Goal: Check status: Check status

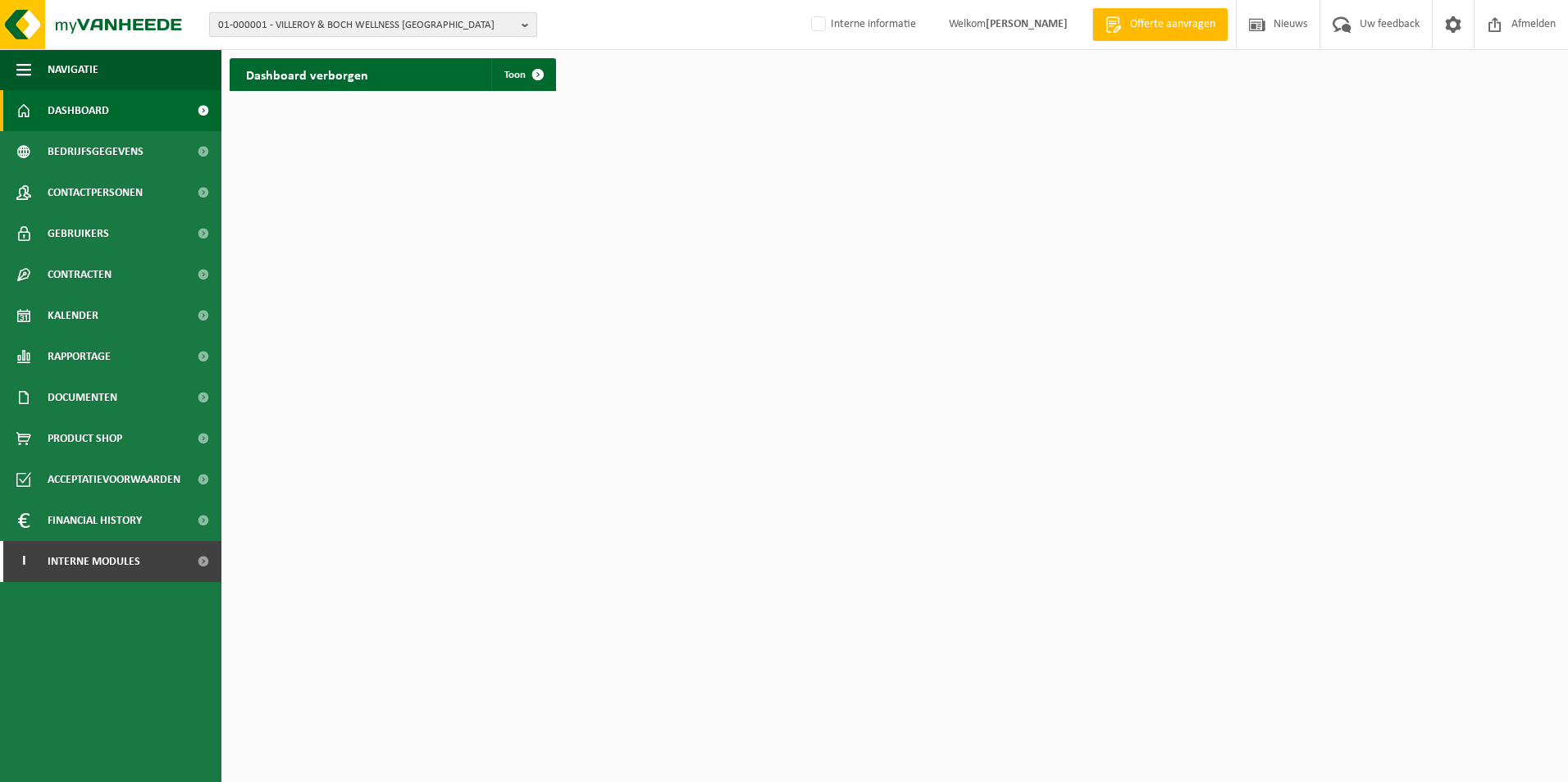
click at [515, 22] on button "01-000001 - VILLEROY & BOCH WELLNESS NV" at bounding box center [373, 24] width 328 height 24
click at [234, 44] on input "text" at bounding box center [373, 51] width 320 height 21
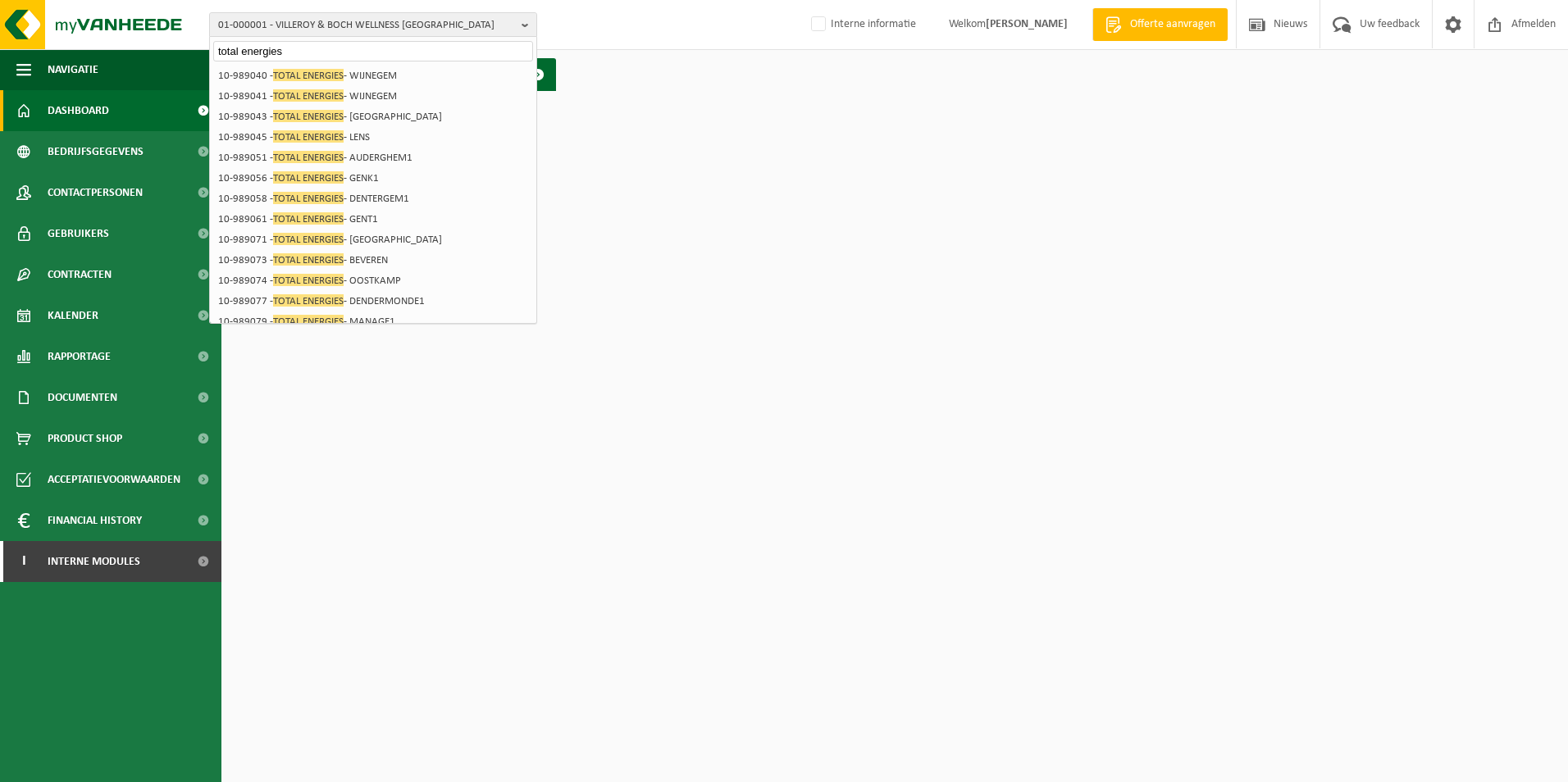
click at [309, 43] on input "total energies" at bounding box center [373, 51] width 320 height 21
click at [302, 47] on input "total energies" at bounding box center [373, 51] width 320 height 21
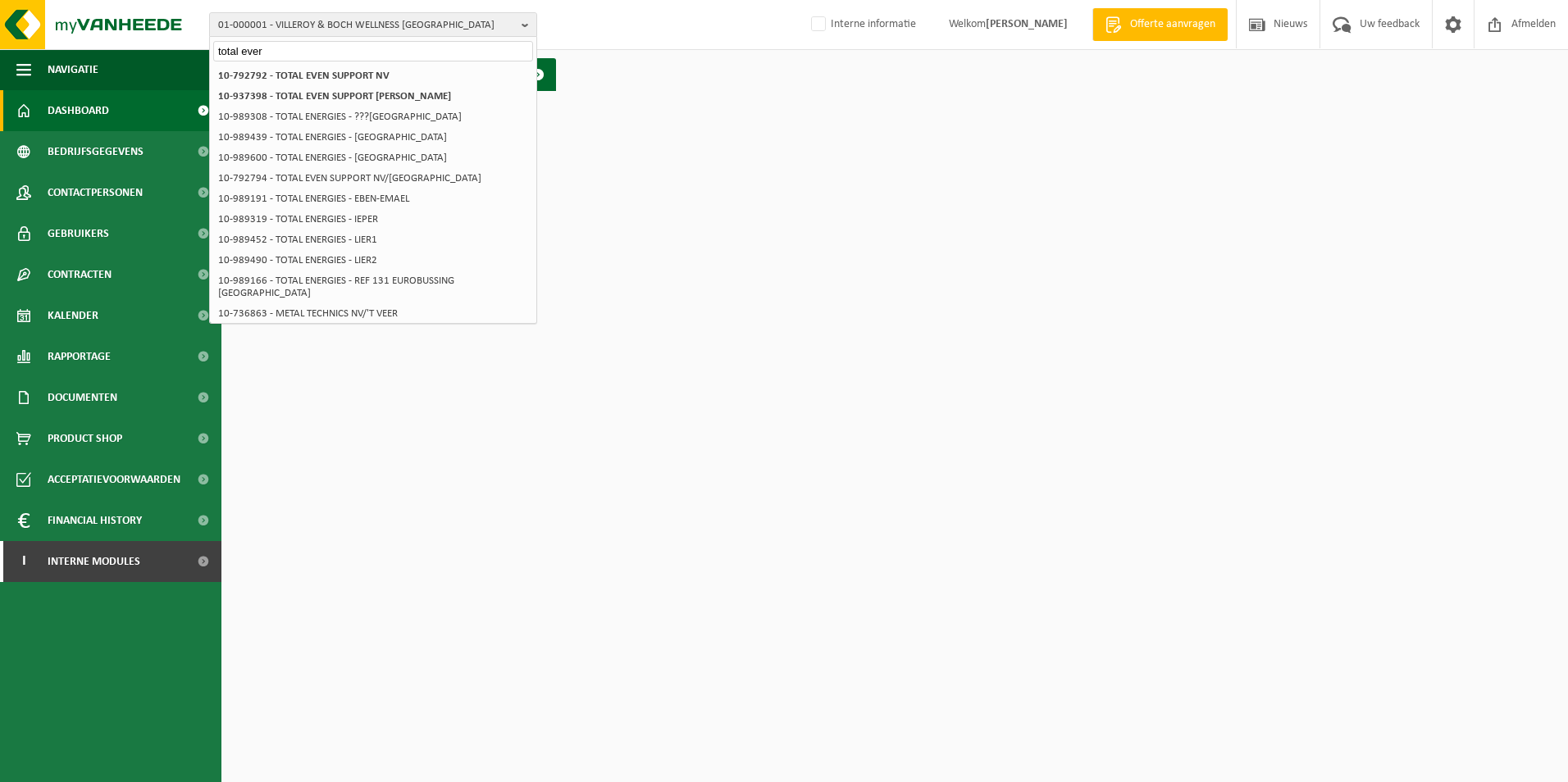
click at [280, 53] on input "total ever" at bounding box center [373, 51] width 320 height 21
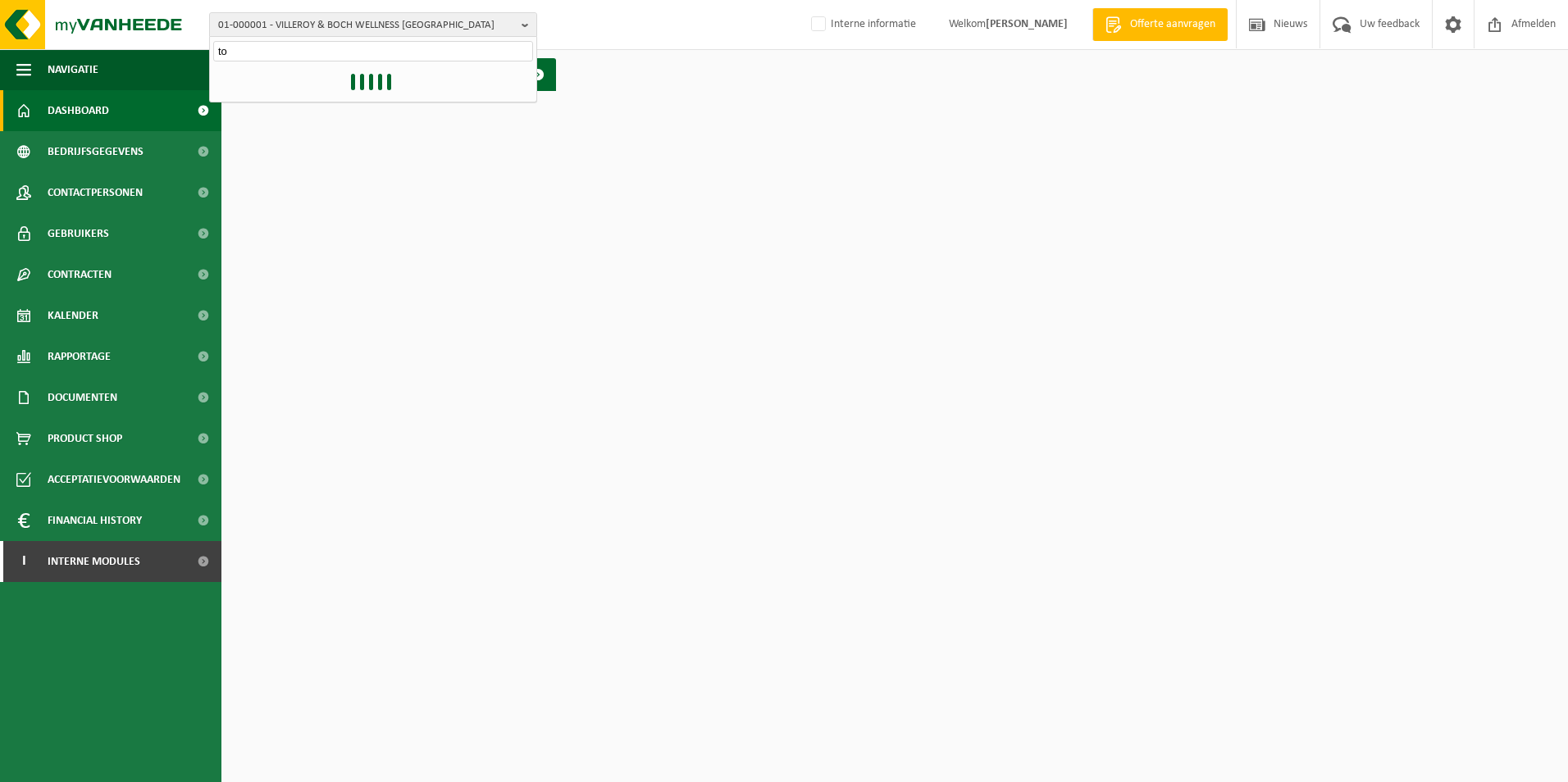
type input "t"
type input "10-985719"
click at [292, 82] on li "10-985719 - TOTALENERGIES-FABRIEK TE ERTVELDE" at bounding box center [373, 75] width 320 height 21
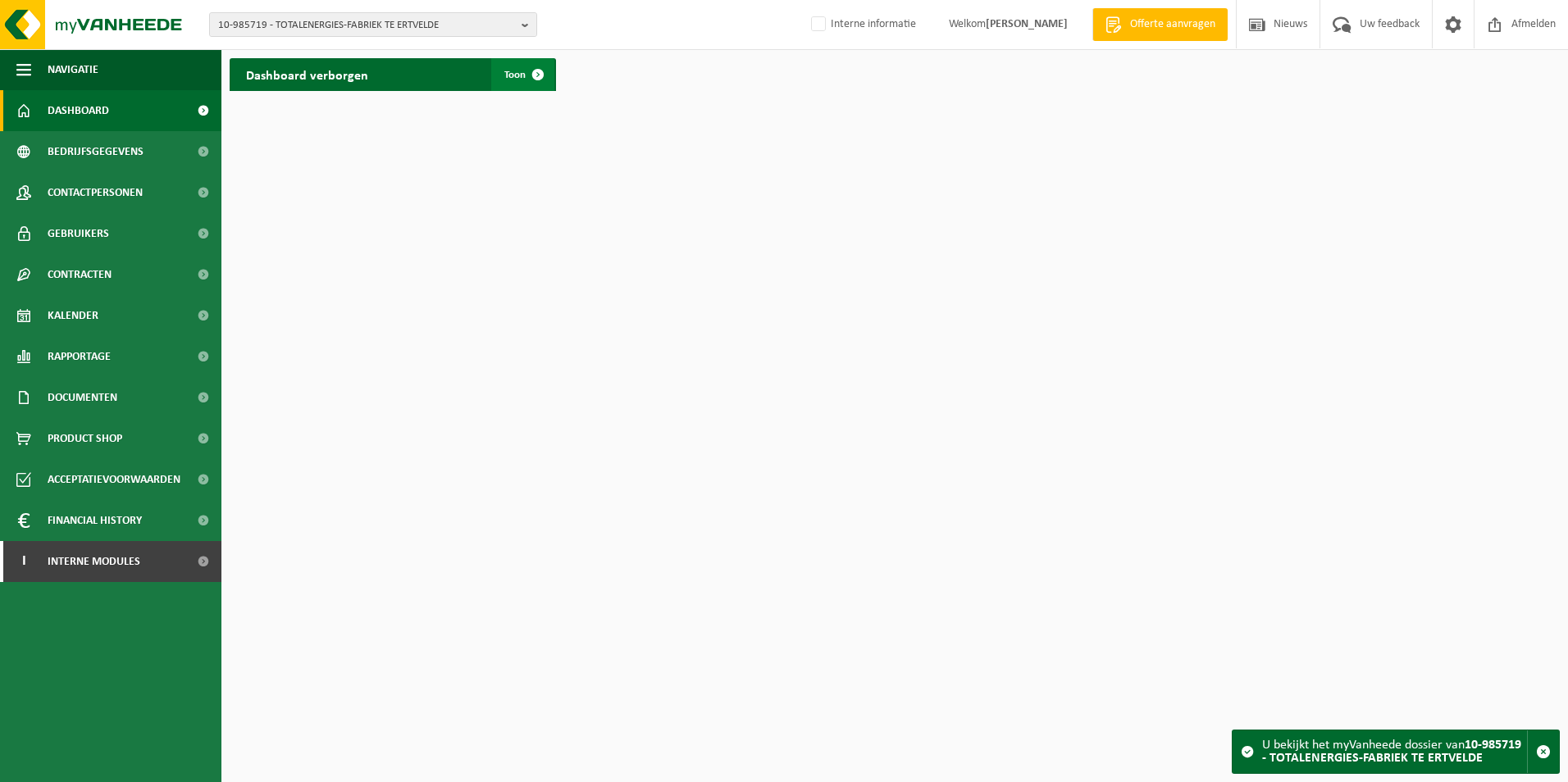
click at [536, 71] on span at bounding box center [537, 74] width 33 height 33
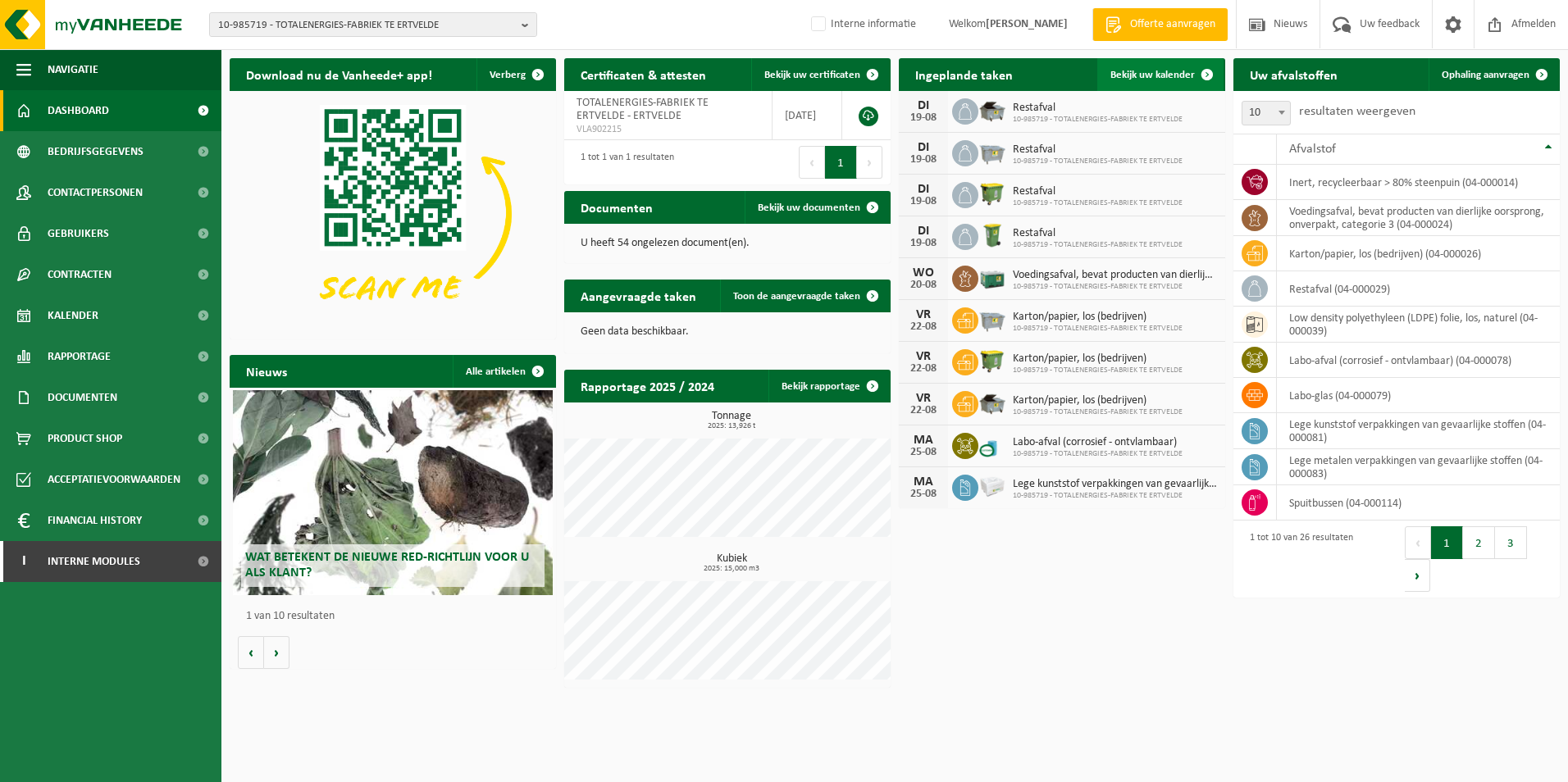
click at [1200, 71] on span at bounding box center [1206, 74] width 33 height 33
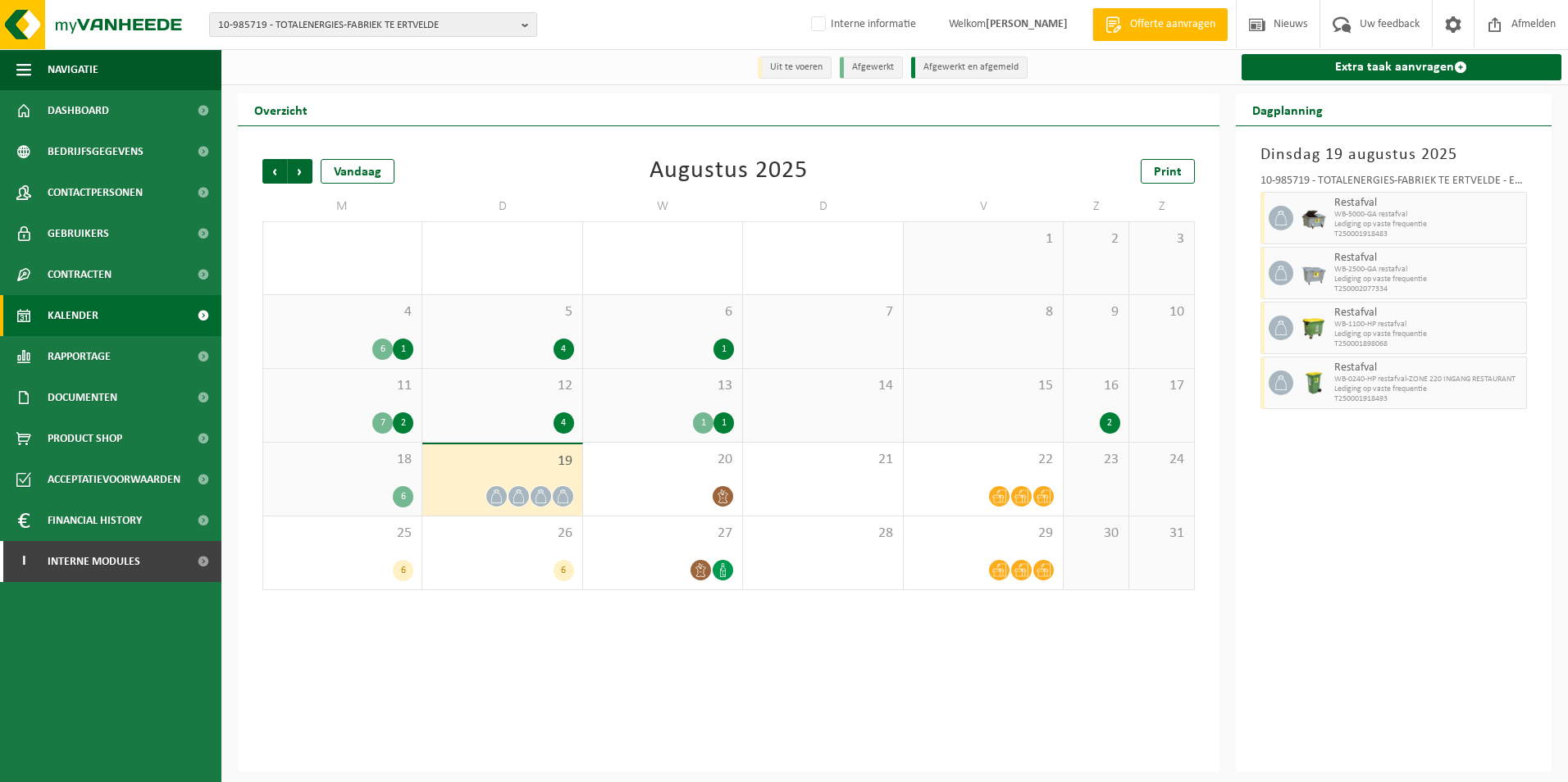
click at [403, 490] on div "6" at bounding box center [403, 497] width 21 height 22
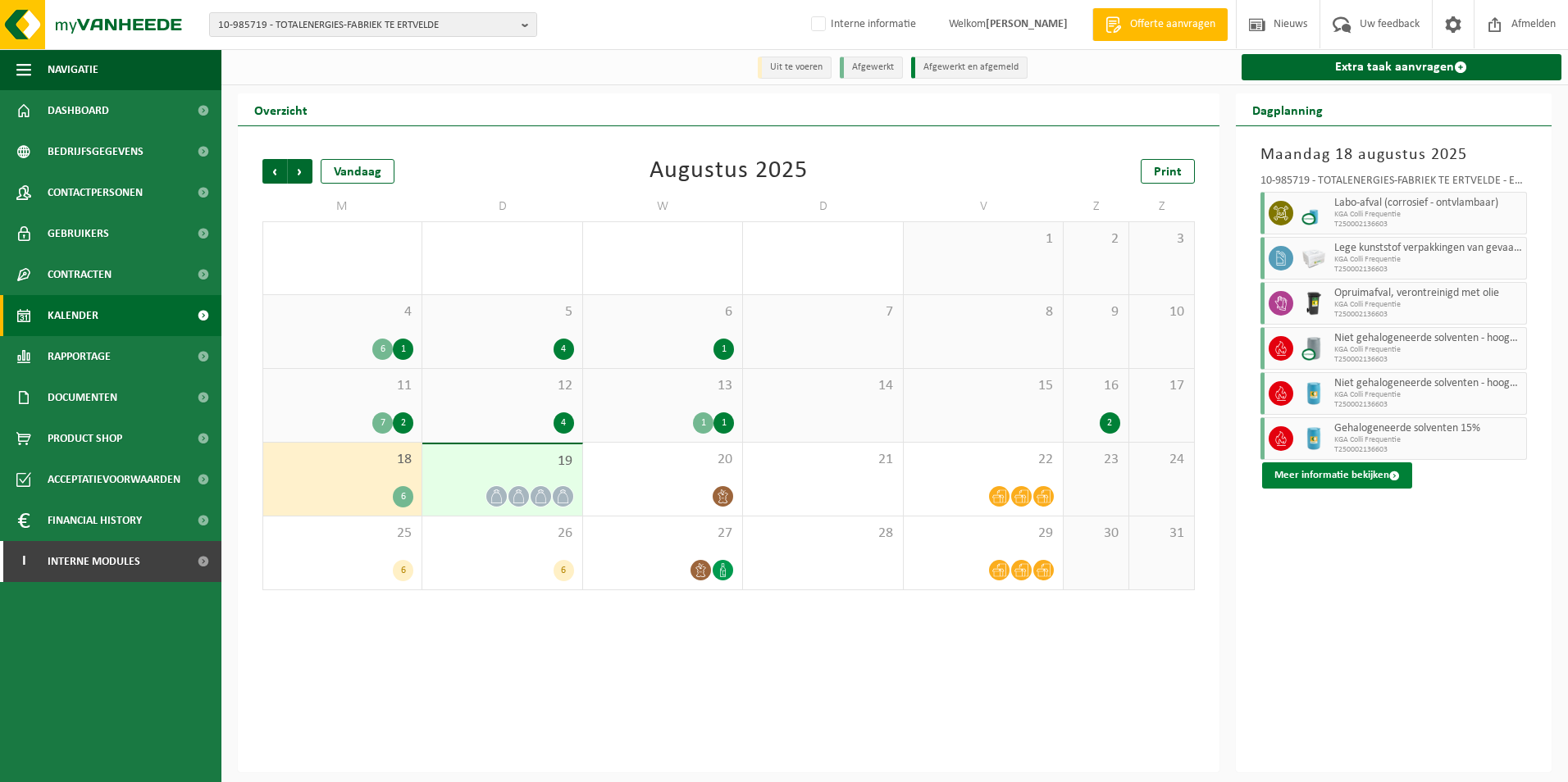
click at [1401, 472] on button "Meer informatie bekijken" at bounding box center [1337, 475] width 150 height 26
